Goal: Task Accomplishment & Management: Manage account settings

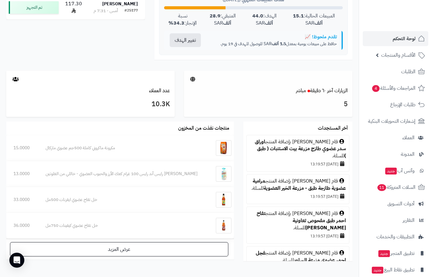
scroll to position [281, 0]
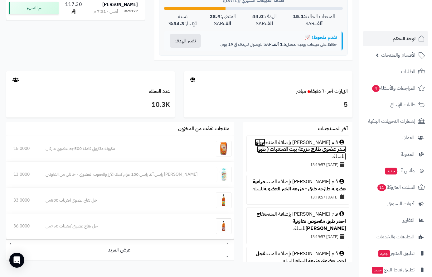
click at [272, 142] on link "اوراق سدر عضوي طازج مزرعة بيت الاستنبات ( طبق )" at bounding box center [300, 150] width 91 height 22
click at [406, 36] on span "لوحة التحكم" at bounding box center [404, 38] width 23 height 9
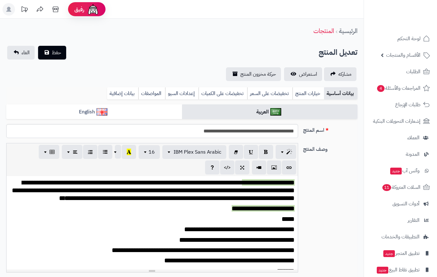
type input "*****"
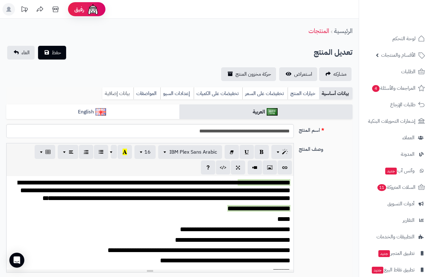
click at [109, 91] on link "بيانات إضافية" at bounding box center [117, 93] width 31 height 12
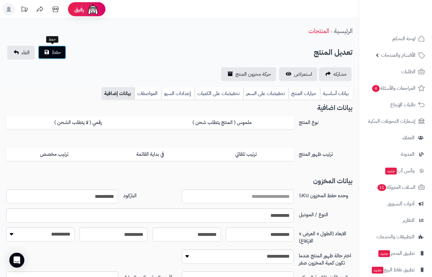
click at [52, 55] on span "حفظ" at bounding box center [56, 52] width 9 height 7
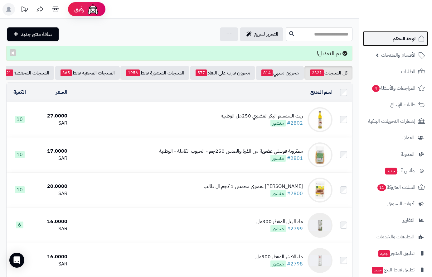
click at [403, 35] on span "لوحة التحكم" at bounding box center [404, 38] width 23 height 9
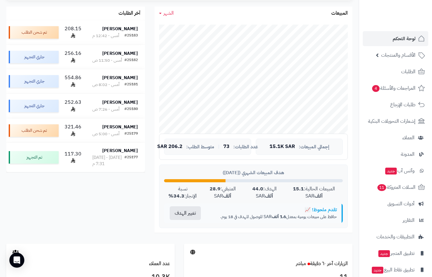
scroll to position [31, 0]
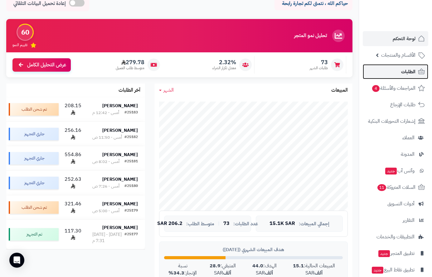
click at [400, 70] on link "الطلبات" at bounding box center [395, 71] width 65 height 15
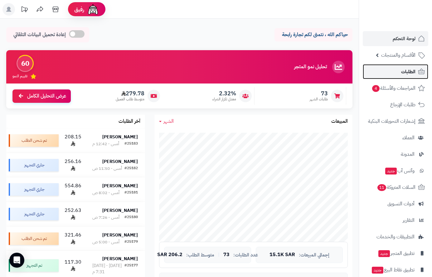
click at [399, 70] on link "الطلبات" at bounding box center [395, 71] width 65 height 15
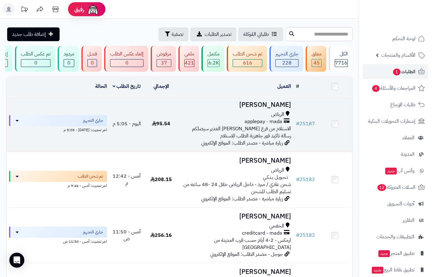
click at [264, 109] on h3 "[PERSON_NAME]" at bounding box center [236, 104] width 110 height 7
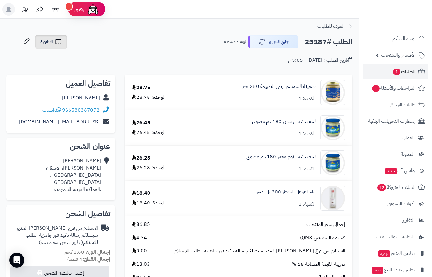
click at [48, 44] on span "الفاتورة" at bounding box center [46, 41] width 13 height 7
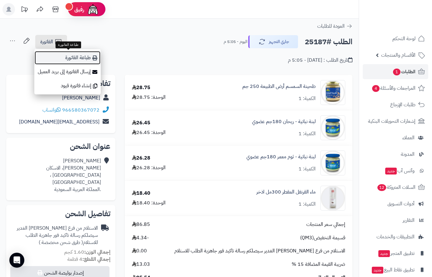
click at [80, 58] on link "طباعة الفاتورة" at bounding box center [67, 58] width 66 height 14
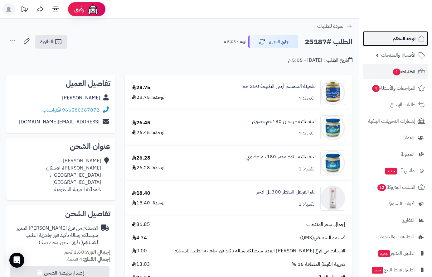
click at [393, 41] on span "لوحة التحكم" at bounding box center [404, 38] width 23 height 9
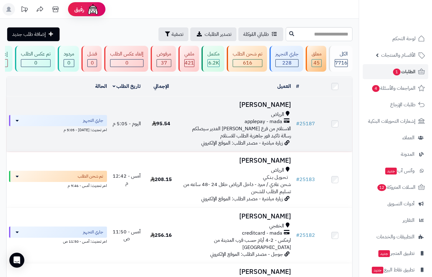
click at [267, 109] on h3 "[PERSON_NAME]" at bounding box center [236, 104] width 110 height 7
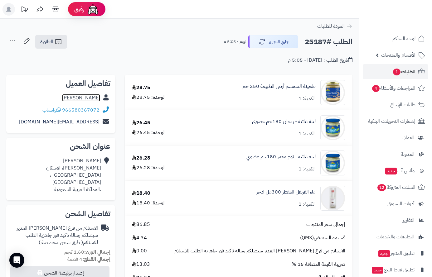
click at [89, 96] on link "amjad alshammari" at bounding box center [81, 97] width 38 height 7
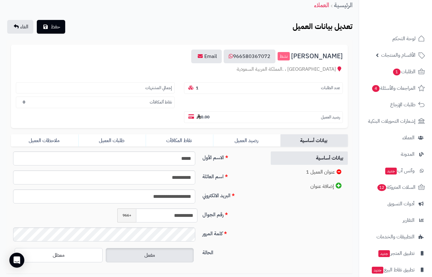
scroll to position [71, 0]
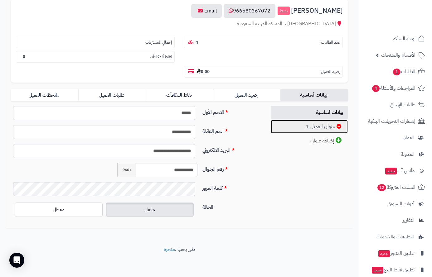
click at [307, 123] on link "عنوان العميل 1" at bounding box center [309, 126] width 77 height 13
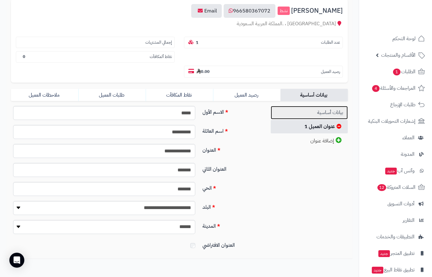
click at [319, 110] on link "بيانات أساسية" at bounding box center [309, 112] width 77 height 13
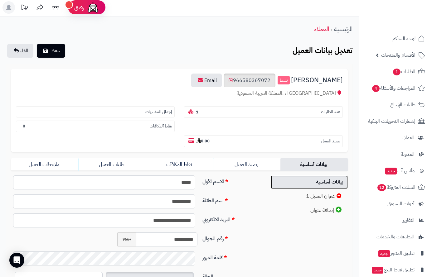
scroll to position [0, 0]
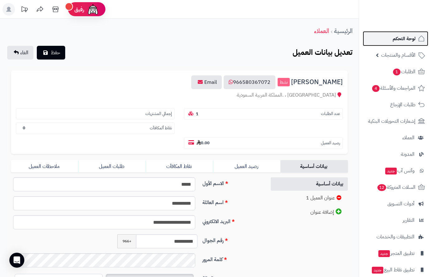
click at [413, 39] on span "لوحة التحكم" at bounding box center [404, 38] width 23 height 9
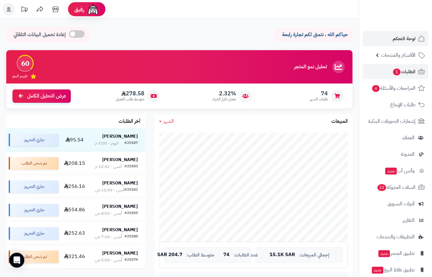
click at [401, 70] on span "الطلبات 1" at bounding box center [403, 71] width 23 height 9
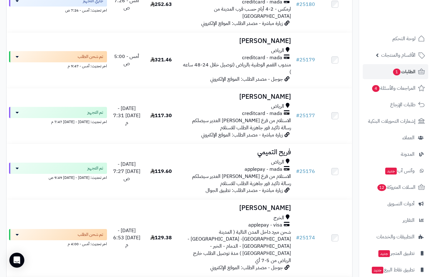
scroll to position [343, 0]
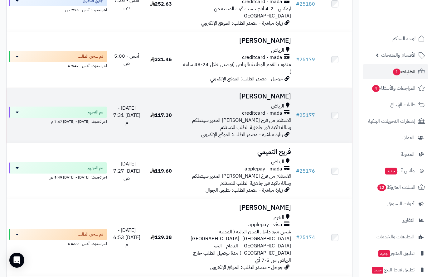
click at [268, 93] on h3 "[PERSON_NAME]" at bounding box center [236, 96] width 110 height 7
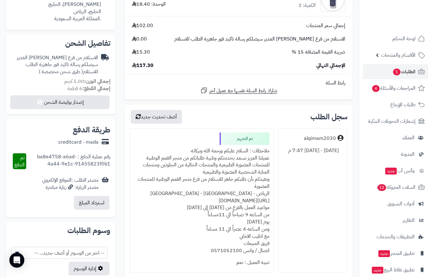
scroll to position [249, 0]
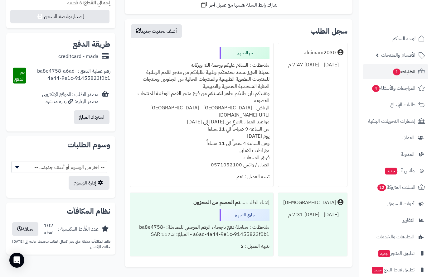
click at [243, 67] on div "ملاحظات : السلام عليكم ورحمة الله وبركاته عميلنا العزيز نسعد بخدمتكم وتلبية طلب…" at bounding box center [202, 115] width 136 height 112
click at [242, 65] on div "ملاحظات : السلام عليكم ورحمة الله وبركاته عميلنا العزيز نسعد بخدمتكم وتلبية طلب…" at bounding box center [202, 115] width 136 height 112
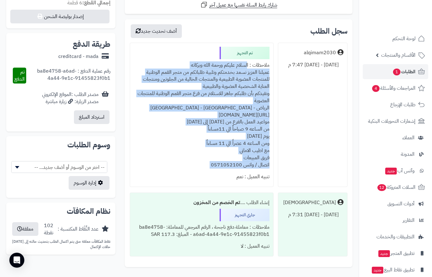
drag, startPoint x: 242, startPoint y: 65, endPoint x: 199, endPoint y: 147, distance: 93.6
click at [167, 167] on div "ملاحظات : السلام عليكم ورحمة الله وبركاته عميلنا العزيز نسعد بخدمتكم وتلبية طلب…" at bounding box center [202, 115] width 136 height 112
copy div "السلام عليكم ورحمة الله وبركاته عميلنا العزيز نسعد بخدمتكم وتلبية طلباتكم من مت…"
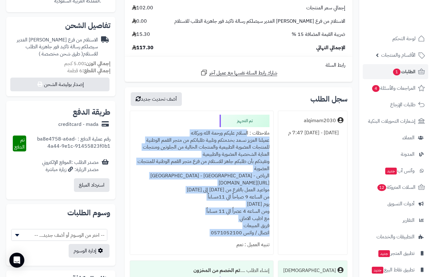
scroll to position [62, 0]
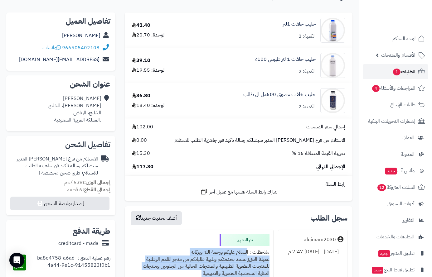
click at [401, 73] on span "الطلبات 1" at bounding box center [403, 71] width 23 height 9
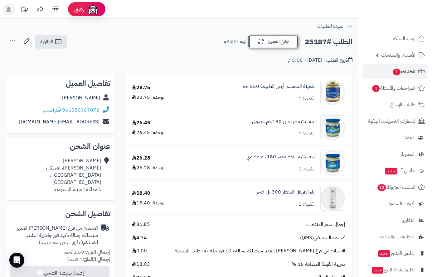
click at [277, 42] on button "جاري التجهيز" at bounding box center [273, 41] width 50 height 13
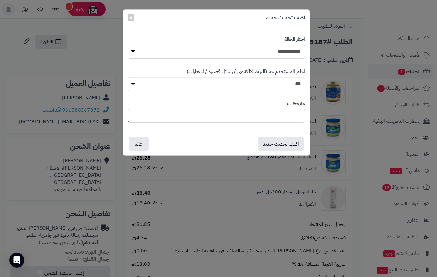
drag, startPoint x: 298, startPoint y: 53, endPoint x: 296, endPoint y: 57, distance: 5.2
click at [298, 53] on select "**********" at bounding box center [216, 52] width 177 height 14
select select "**"
click at [128, 45] on select "**********" at bounding box center [216, 52] width 177 height 14
paste textarea "**********"
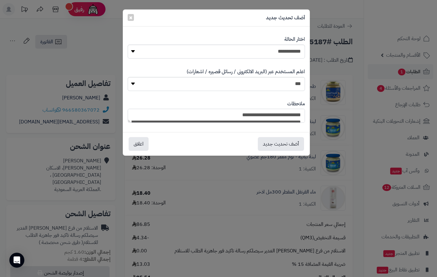
type textarea "**********"
click at [279, 155] on div "أضف تحديث جديد اغلاق" at bounding box center [216, 143] width 186 height 23
click at [282, 147] on button "أضف تحديث جديد" at bounding box center [281, 144] width 46 height 14
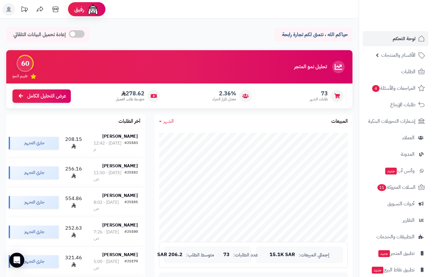
scroll to position [94, 0]
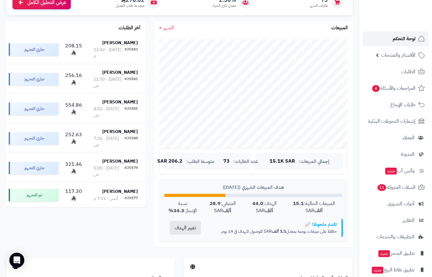
click at [407, 39] on span "لوحة التحكم" at bounding box center [404, 38] width 23 height 9
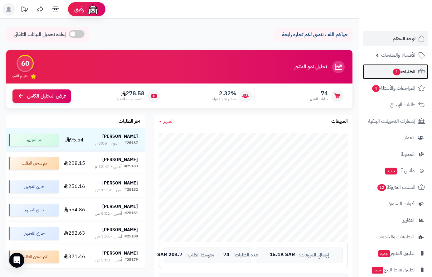
click at [409, 71] on span "الطلبات 1" at bounding box center [403, 71] width 23 height 9
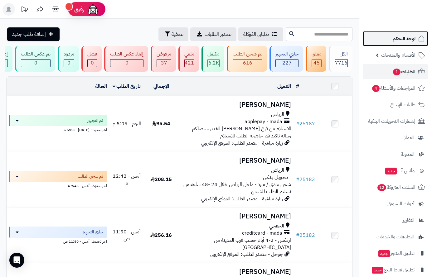
click at [417, 36] on link "لوحة التحكم" at bounding box center [395, 38] width 65 height 15
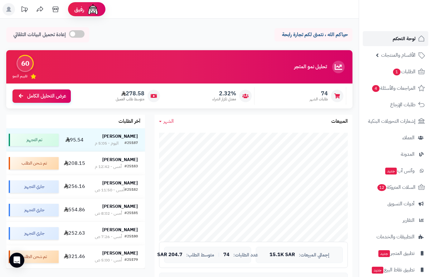
click at [404, 36] on span "لوحة التحكم" at bounding box center [404, 38] width 23 height 9
click at [402, 40] on span "لوحة التحكم" at bounding box center [404, 38] width 23 height 9
click at [407, 37] on span "لوحة التحكم" at bounding box center [404, 38] width 23 height 9
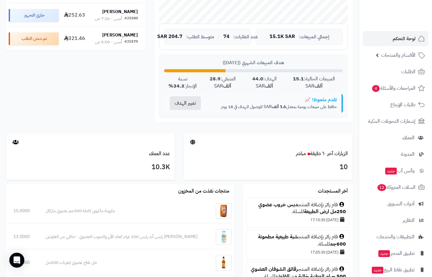
scroll to position [187, 0]
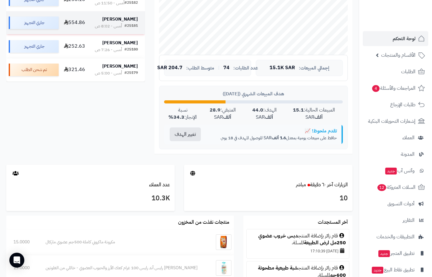
click at [124, 22] on strong "[PERSON_NAME]" at bounding box center [120, 19] width 36 height 7
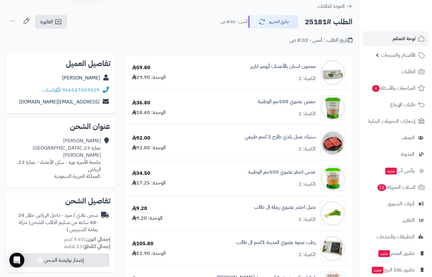
scroll to position [31, 0]
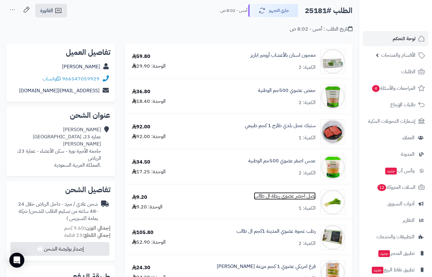
click at [280, 197] on link "بصل اخضر عضوي ربطة ال طالب" at bounding box center [285, 196] width 62 height 7
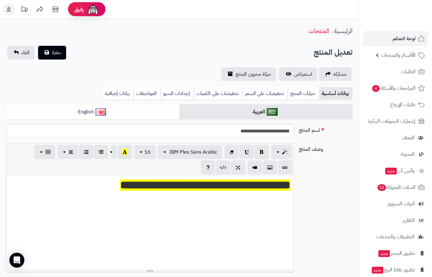
scroll to position [156, 0]
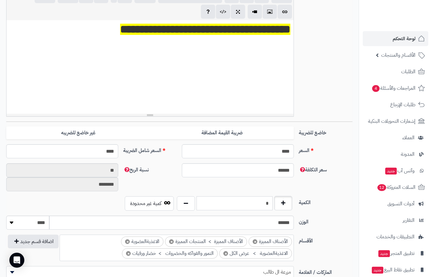
drag, startPoint x: 262, startPoint y: 201, endPoint x: 282, endPoint y: 203, distance: 20.0
click at [282, 203] on div "*" at bounding box center [234, 203] width 119 height 14
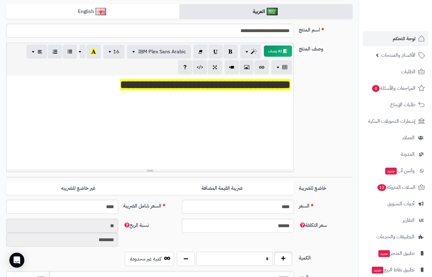
scroll to position [0, 0]
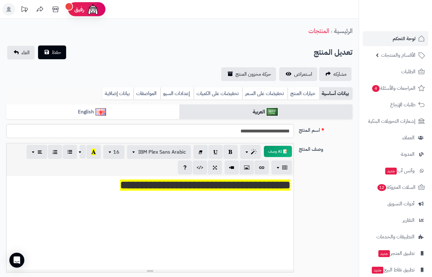
type input "*"
click at [50, 53] on button "حفظ" at bounding box center [52, 53] width 28 height 14
click at [51, 50] on button "حفظ" at bounding box center [52, 53] width 28 height 14
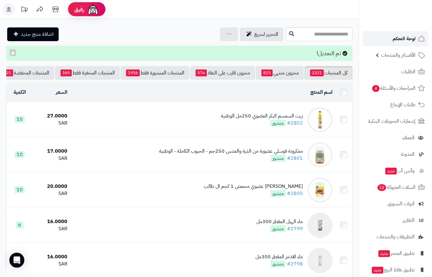
drag, startPoint x: 0, startPoint y: 0, endPoint x: 397, endPoint y: 40, distance: 399.3
click at [397, 40] on span "لوحة التحكم" at bounding box center [404, 38] width 23 height 9
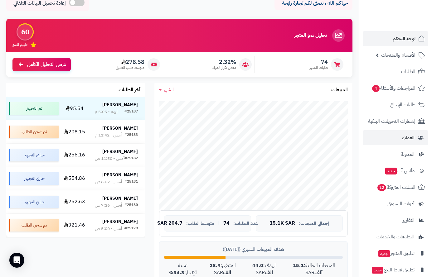
scroll to position [31, 0]
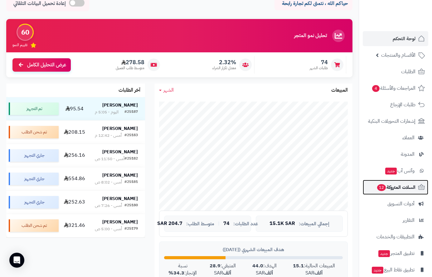
click at [391, 185] on span "السلات المتروكة 12" at bounding box center [395, 187] width 39 height 9
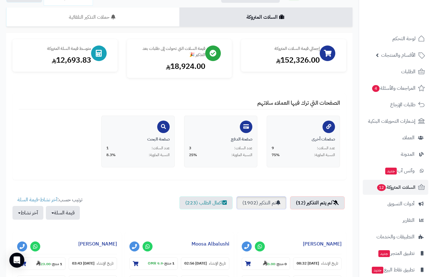
scroll to position [94, 0]
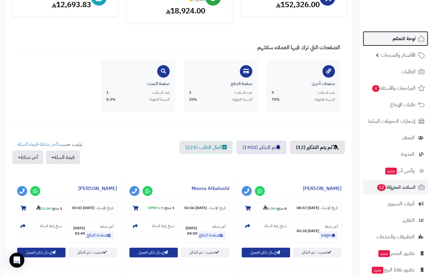
click at [398, 36] on span "لوحة التحكم" at bounding box center [404, 38] width 23 height 9
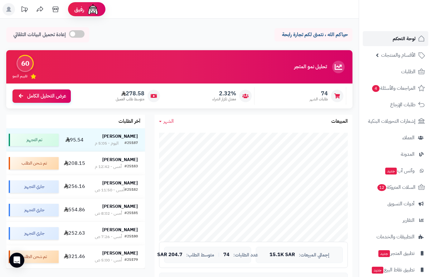
click at [399, 38] on span "لوحة التحكم" at bounding box center [404, 38] width 23 height 9
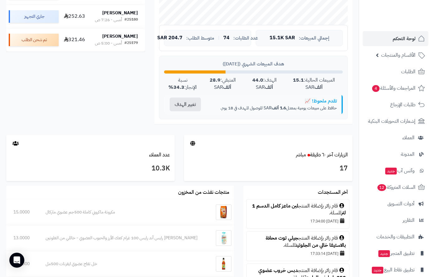
scroll to position [218, 0]
